Goal: Transaction & Acquisition: Purchase product/service

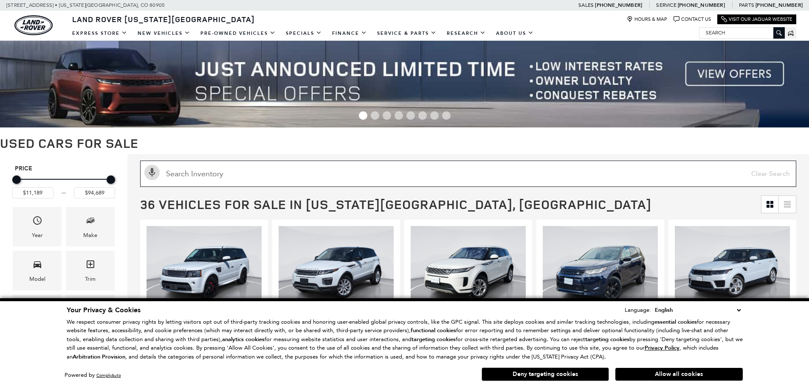
click at [250, 175] on input "text" at bounding box center [468, 174] width 656 height 26
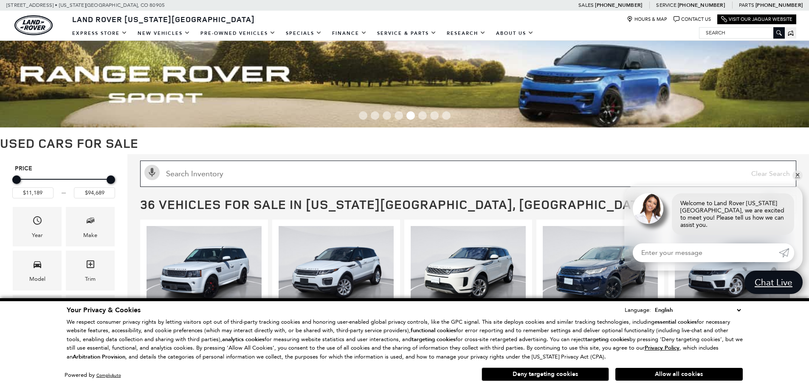
click at [230, 176] on input "text" at bounding box center [468, 174] width 656 height 26
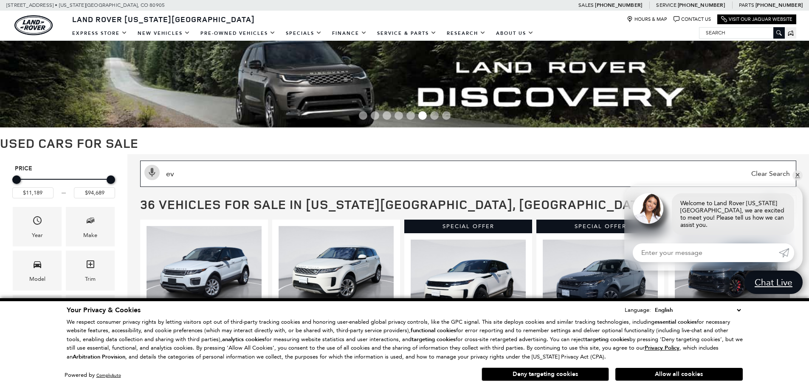
type input "evo"
type input "$17,689"
type input "$53,484"
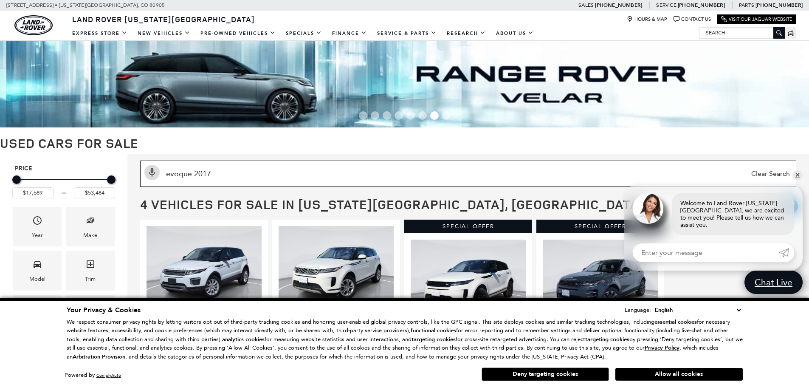
type input "evoque 2017"
type input "$17,689"
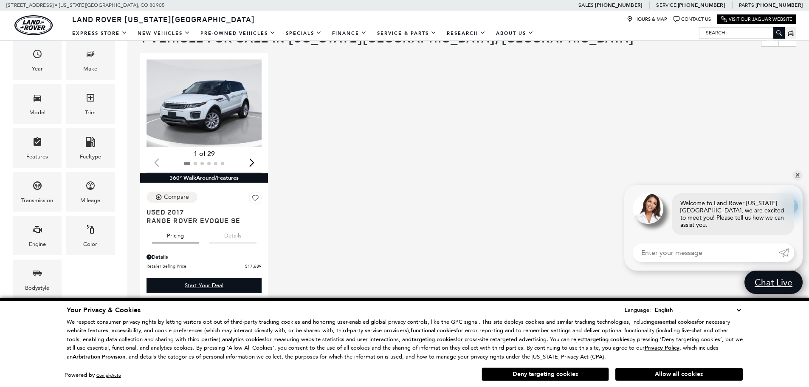
scroll to position [170, 0]
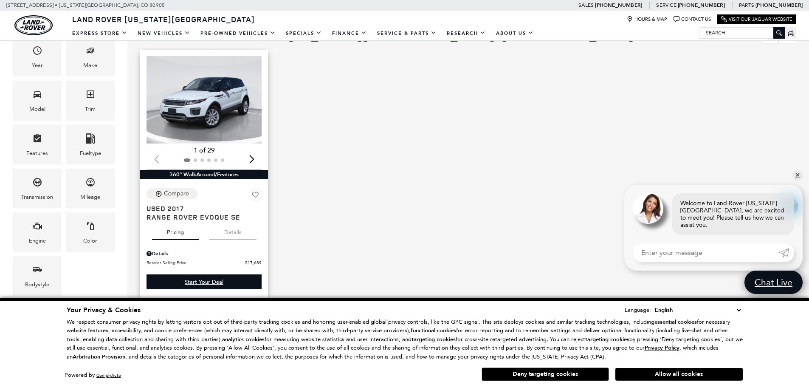
click at [205, 118] on img "1 / 2" at bounding box center [205, 100] width 116 height 88
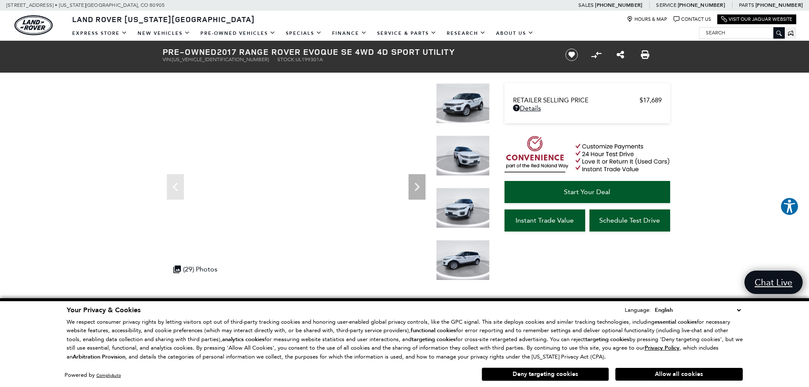
scroll to position [42, 0]
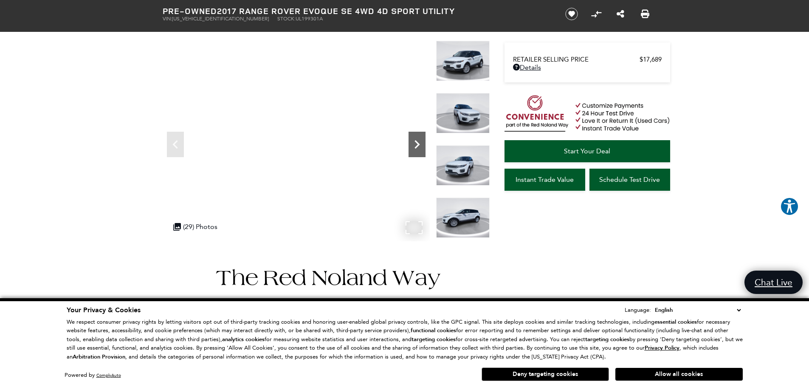
click at [416, 144] on icon "Next" at bounding box center [417, 144] width 17 height 17
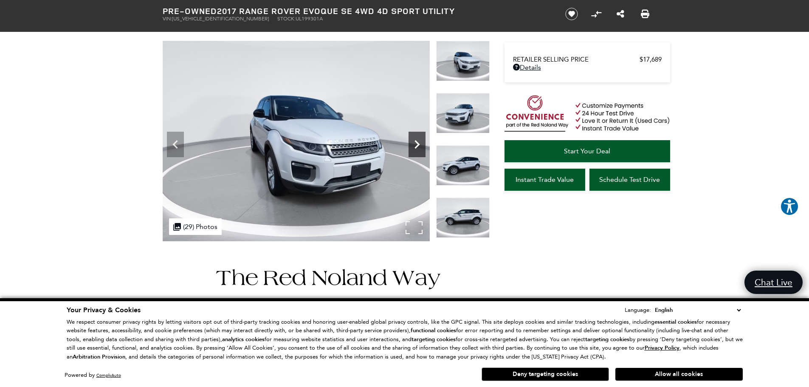
click at [416, 144] on icon "Next" at bounding box center [417, 144] width 17 height 17
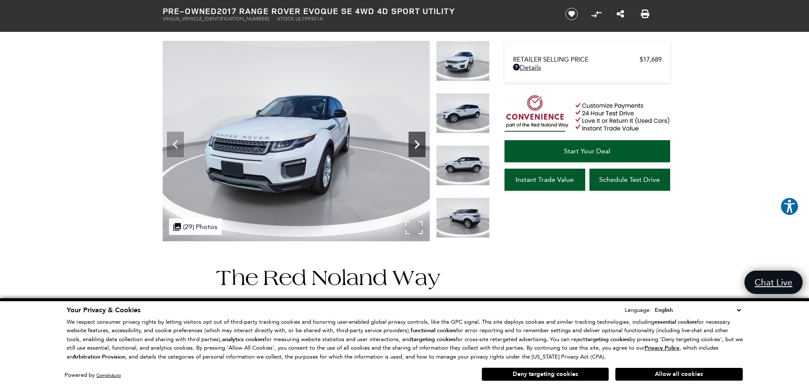
click at [416, 144] on icon "Next" at bounding box center [417, 144] width 17 height 17
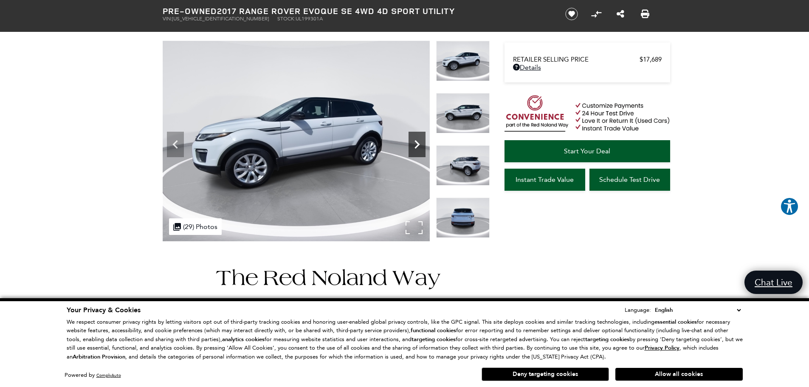
click at [416, 144] on icon "Next" at bounding box center [417, 144] width 17 height 17
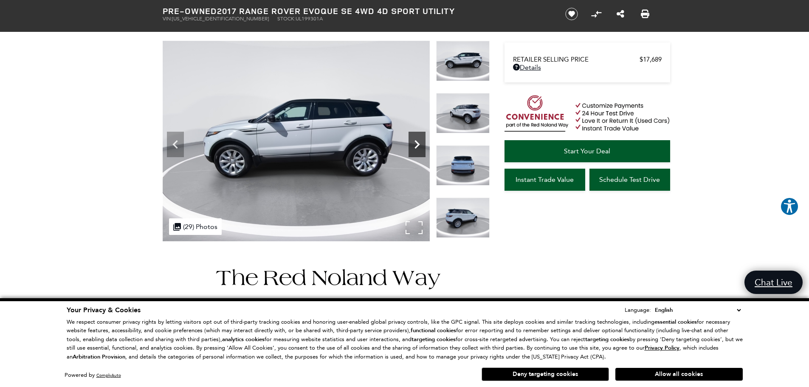
click at [416, 144] on icon "Next" at bounding box center [417, 144] width 17 height 17
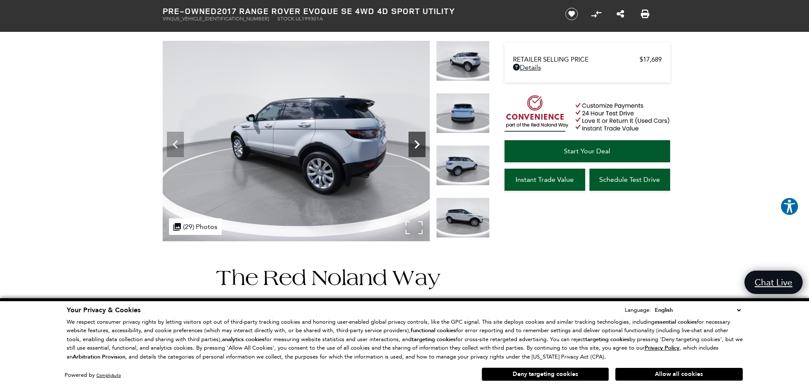
click at [416, 144] on icon "Next" at bounding box center [417, 144] width 17 height 17
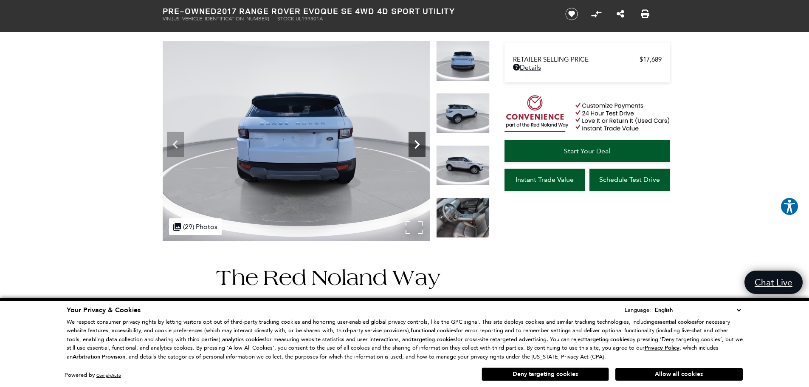
click at [416, 144] on icon "Next" at bounding box center [417, 144] width 17 height 17
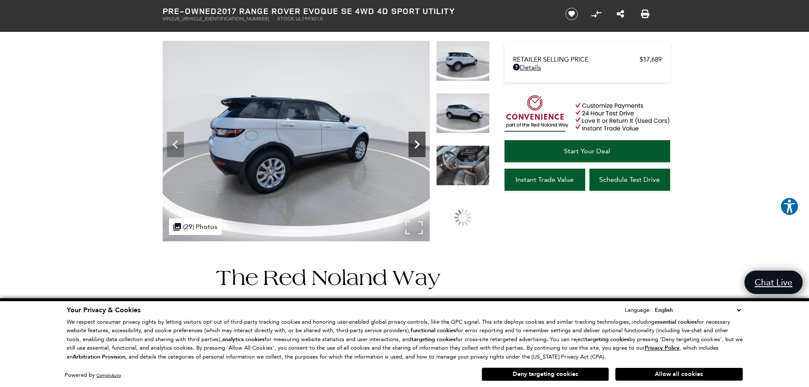
click at [416, 144] on icon "Next" at bounding box center [417, 144] width 17 height 17
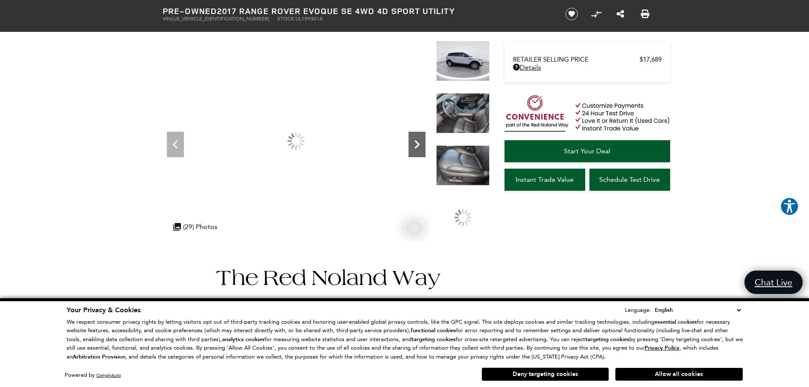
click at [416, 144] on icon "Next" at bounding box center [417, 144] width 17 height 17
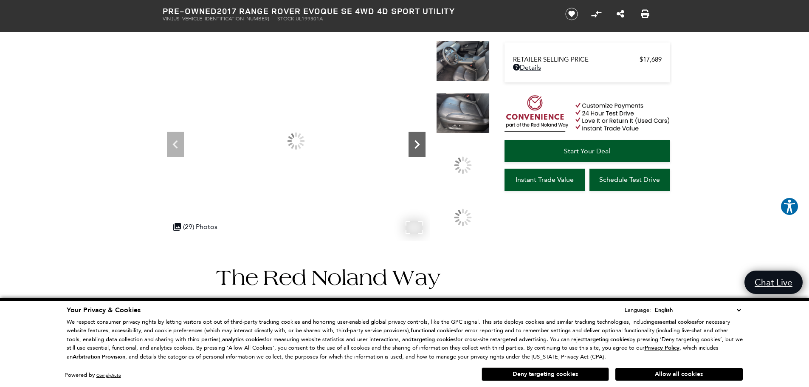
click at [416, 144] on icon "Next" at bounding box center [417, 144] width 17 height 17
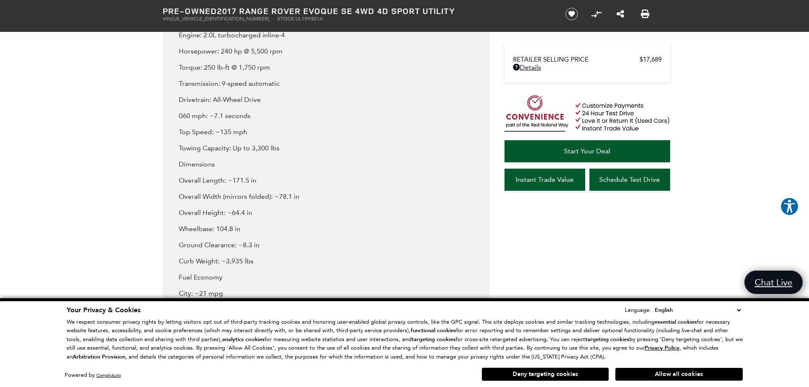
scroll to position [977, 0]
